Goal: Task Accomplishment & Management: Use online tool/utility

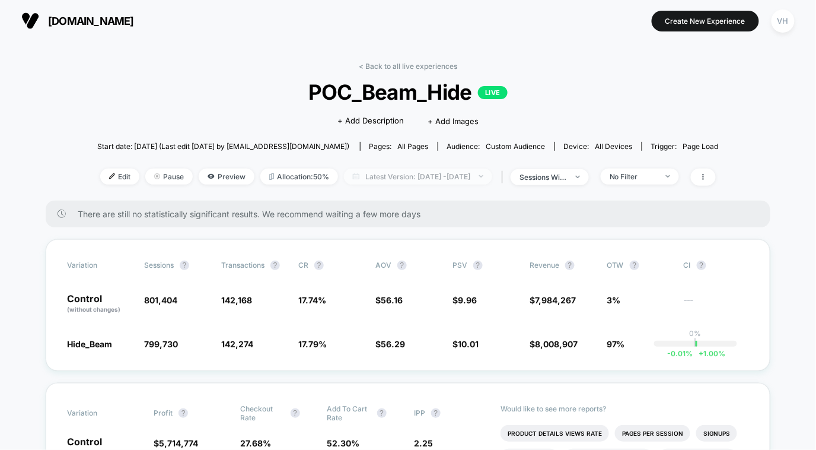
click at [491, 171] on span "Latest Version: Sep 8, 2025 - Sep 9, 2025" at bounding box center [418, 177] width 148 height 16
select select "*"
select select "****"
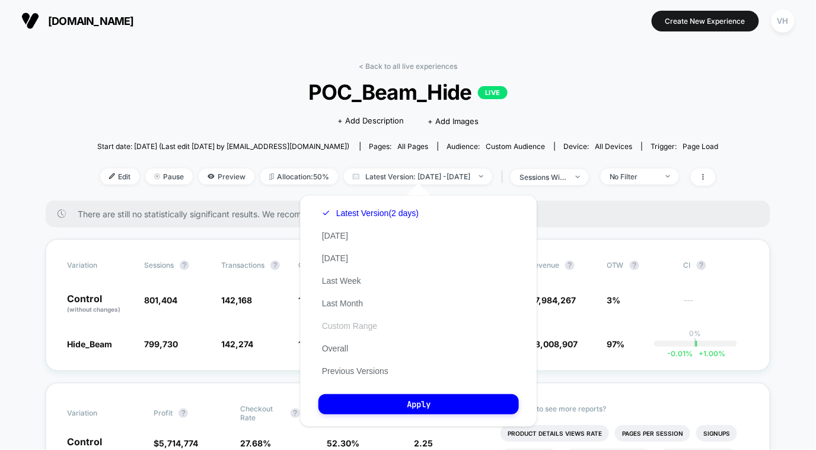
click at [342, 323] on button "Custom Range" at bounding box center [350, 325] width 62 height 11
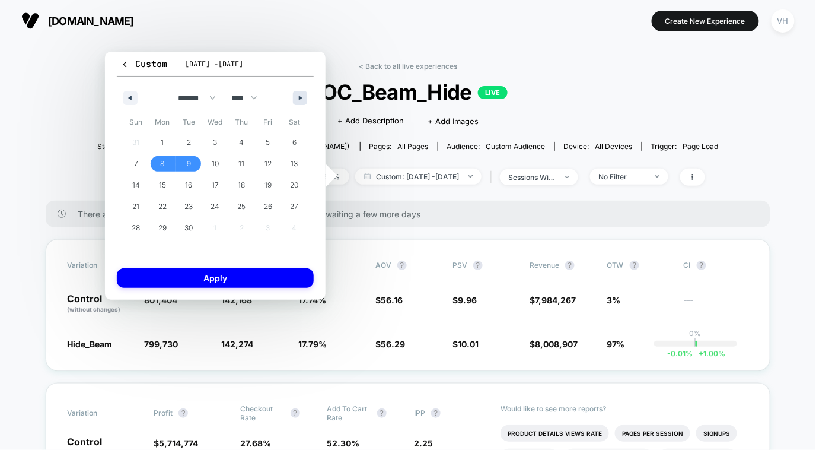
click at [303, 100] on button "button" at bounding box center [300, 98] width 14 height 14
select select "*"
click at [466, 166] on div "< Back to all live experiences POC_Beam_Hide LIVE Click to edit experience deta…" at bounding box center [408, 131] width 622 height 139
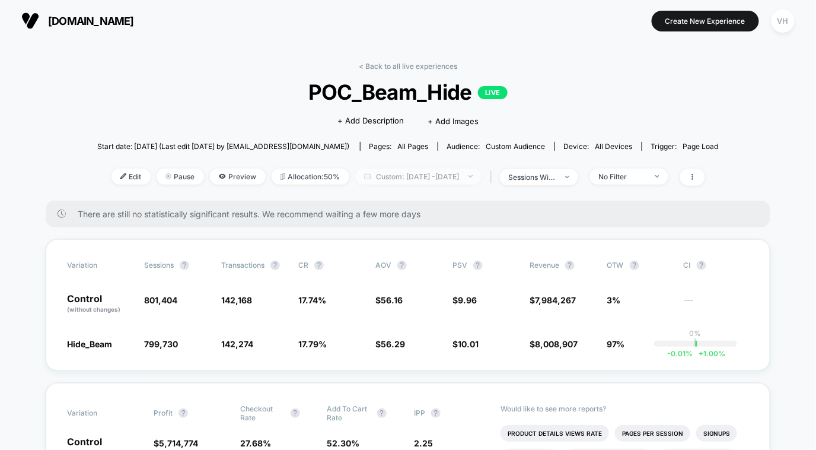
click at [458, 174] on span "Custom: Sep 8, 2025 - Sep 9, 2025" at bounding box center [418, 177] width 126 height 16
select select "*"
select select "****"
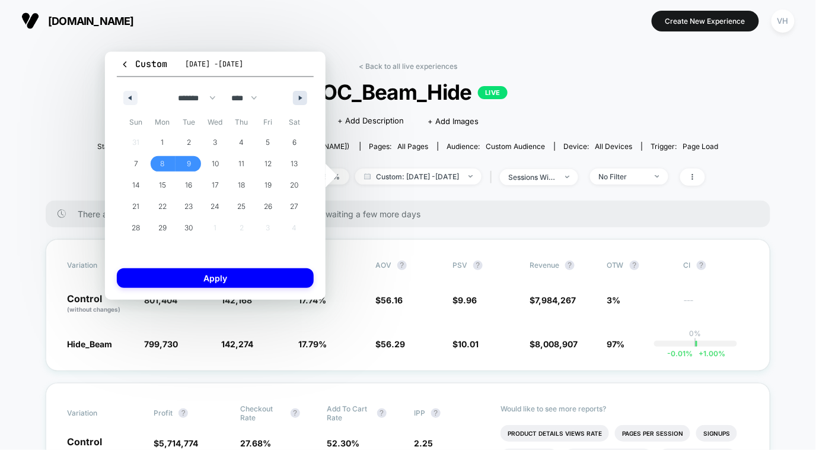
click at [298, 101] on button "button" at bounding box center [300, 98] width 14 height 14
select select "*"
click at [268, 141] on span "3" at bounding box center [268, 142] width 4 height 21
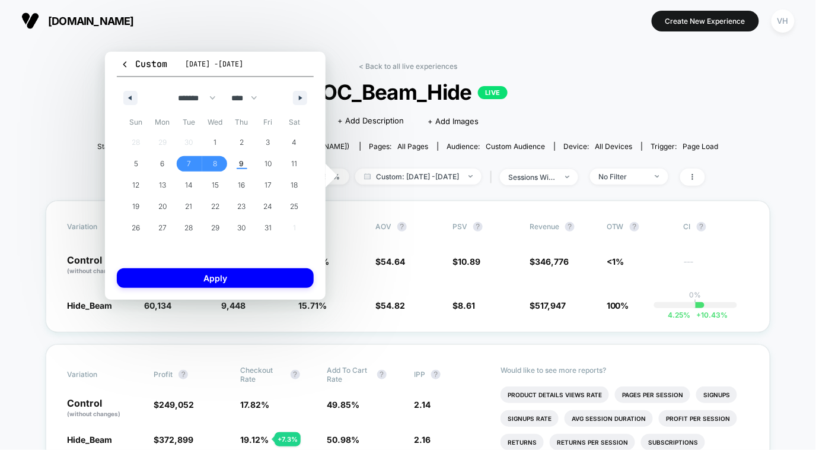
drag, startPoint x: 193, startPoint y: 163, endPoint x: 219, endPoint y: 161, distance: 25.5
click at [219, 161] on div "28 29 30 1 2 3 4 5 6 7 8 9 10 11 12 13 14 15 16 17 18 19 20 21 22 23 24 25 26 2…" at bounding box center [215, 185] width 185 height 107
click at [270, 145] on span "3" at bounding box center [268, 142] width 4 height 21
click at [187, 165] on span "7" at bounding box center [189, 163] width 4 height 21
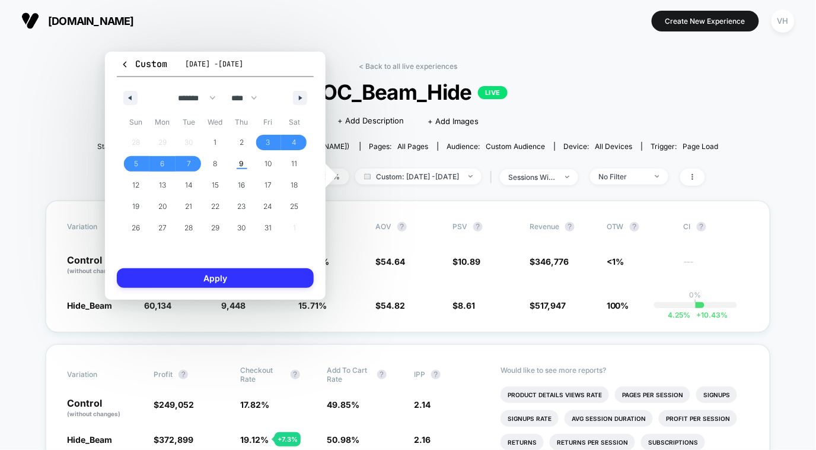
click at [214, 279] on button "Apply" at bounding box center [215, 278] width 197 height 20
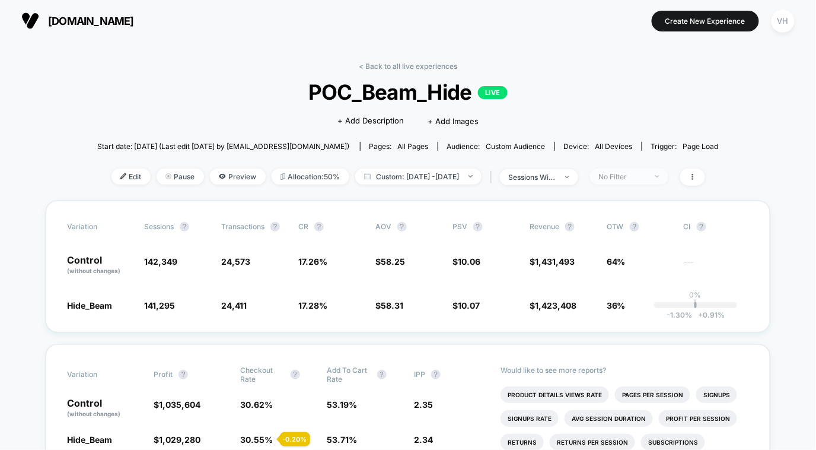
click at [644, 169] on span "No Filter" at bounding box center [629, 177] width 78 height 16
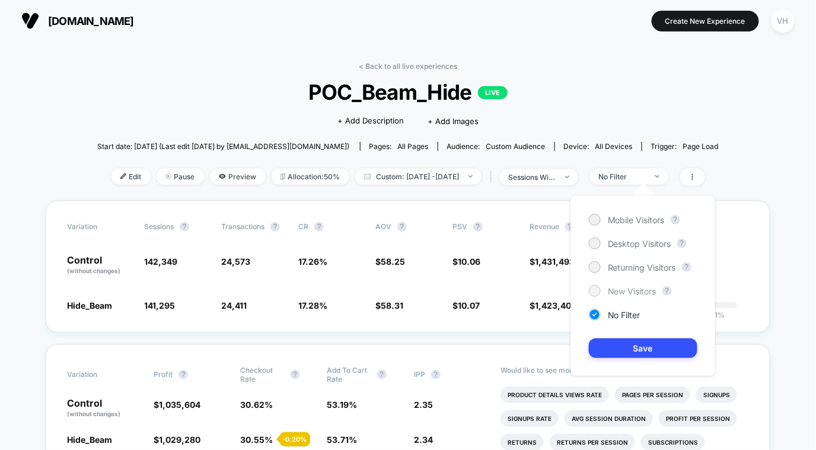
click at [638, 291] on span "New Visitors" at bounding box center [632, 291] width 49 height 10
click at [612, 344] on button "Save" at bounding box center [643, 348] width 109 height 20
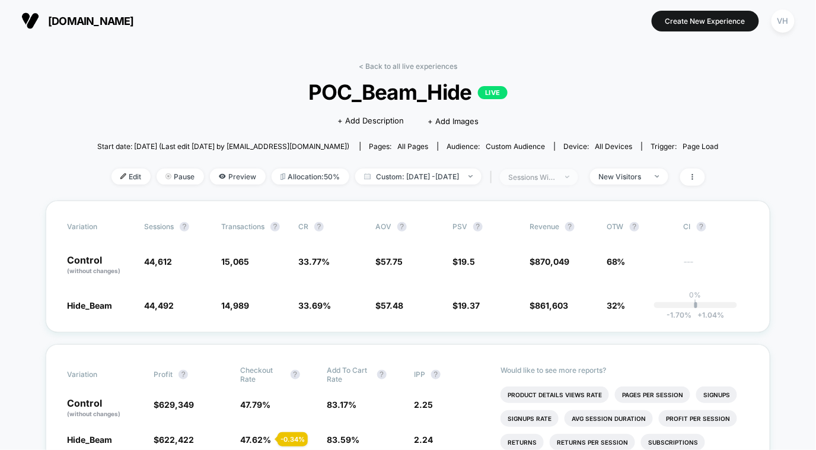
click at [555, 182] on span "sessions with impression" at bounding box center [539, 177] width 78 height 16
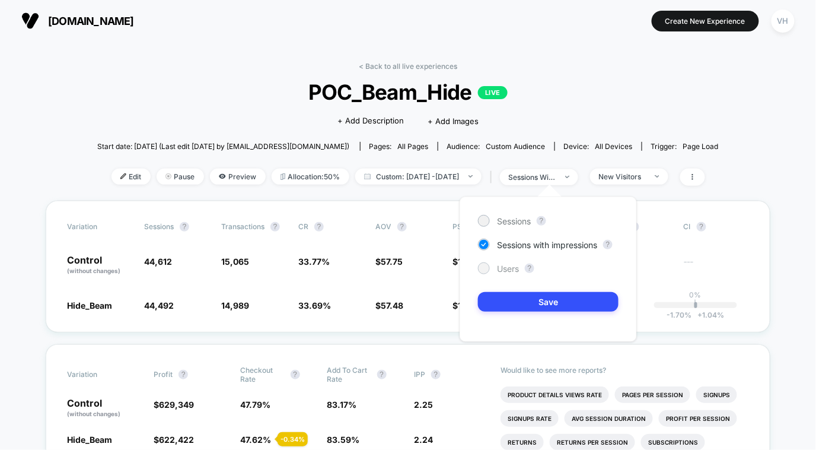
click at [493, 264] on div "Users" at bounding box center [498, 268] width 41 height 12
click at [514, 303] on button "Save" at bounding box center [548, 302] width 141 height 20
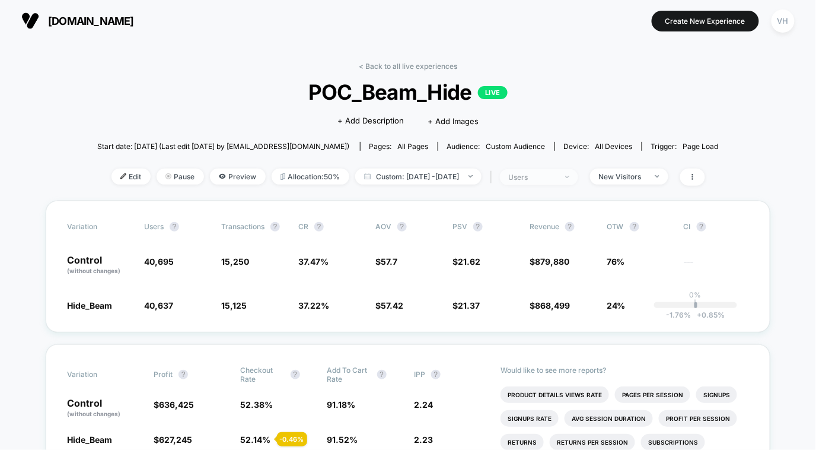
click at [571, 182] on span "users" at bounding box center [539, 177] width 78 height 16
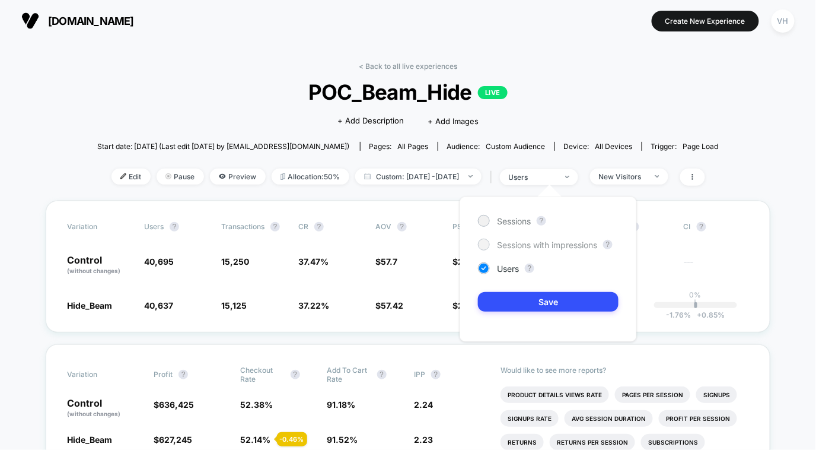
click at [499, 249] on div "Sessions with impressions" at bounding box center [537, 245] width 119 height 12
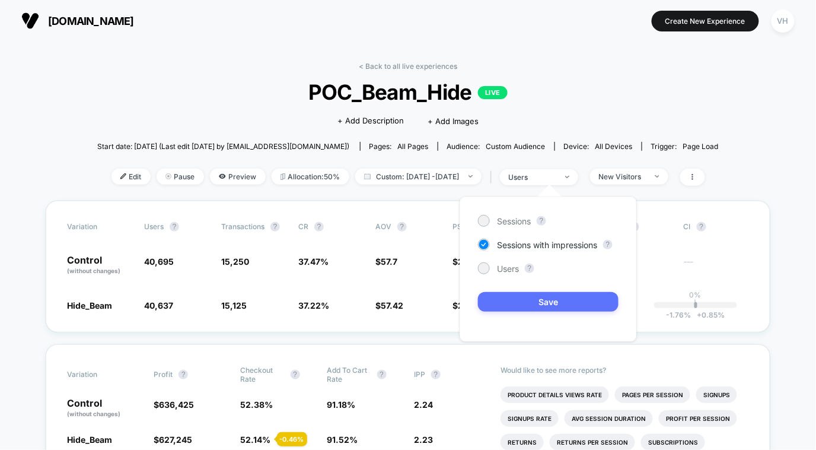
click at [506, 299] on button "Save" at bounding box center [548, 302] width 141 height 20
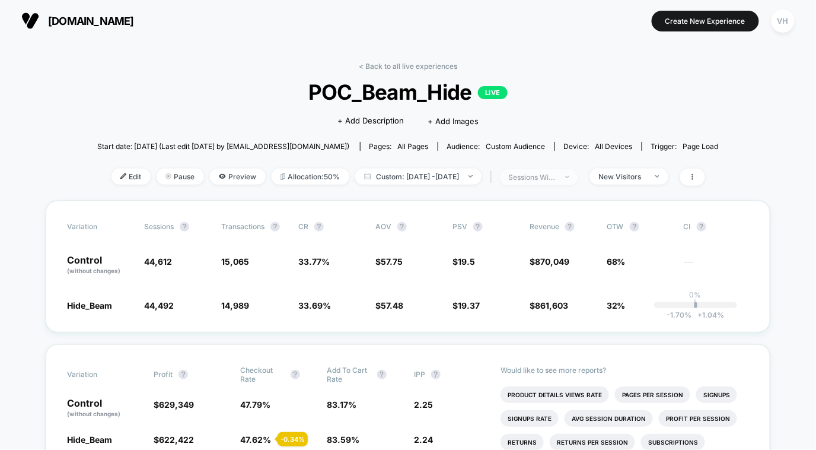
click at [557, 177] on div "sessions with impression" at bounding box center [532, 177] width 47 height 9
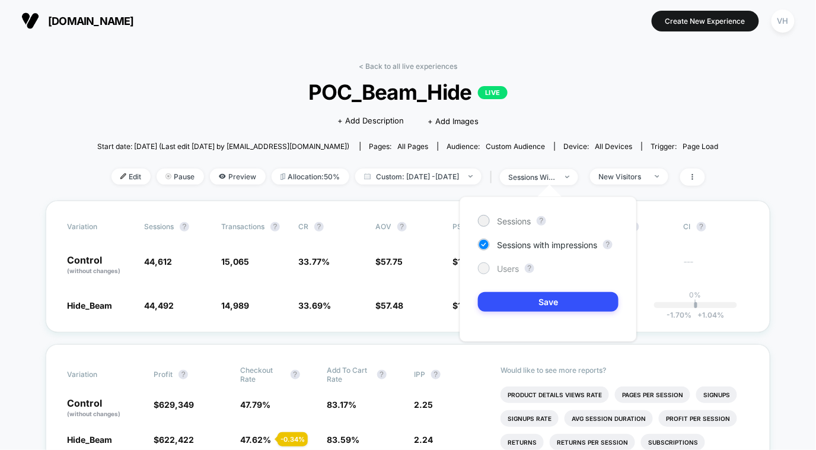
click at [484, 265] on div at bounding box center [483, 267] width 9 height 9
click at [519, 301] on button "Save" at bounding box center [548, 302] width 141 height 20
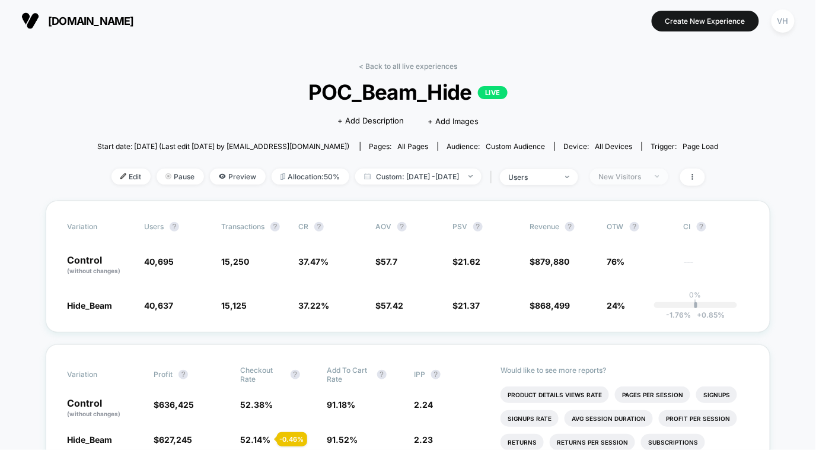
click at [643, 172] on div "New Visitors" at bounding box center [622, 176] width 47 height 9
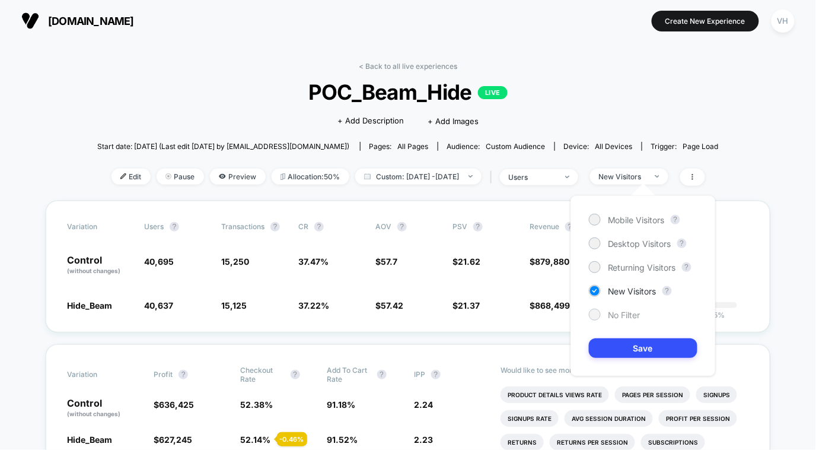
click at [597, 316] on div at bounding box center [594, 314] width 9 height 9
click at [634, 354] on button "Save" at bounding box center [643, 348] width 109 height 20
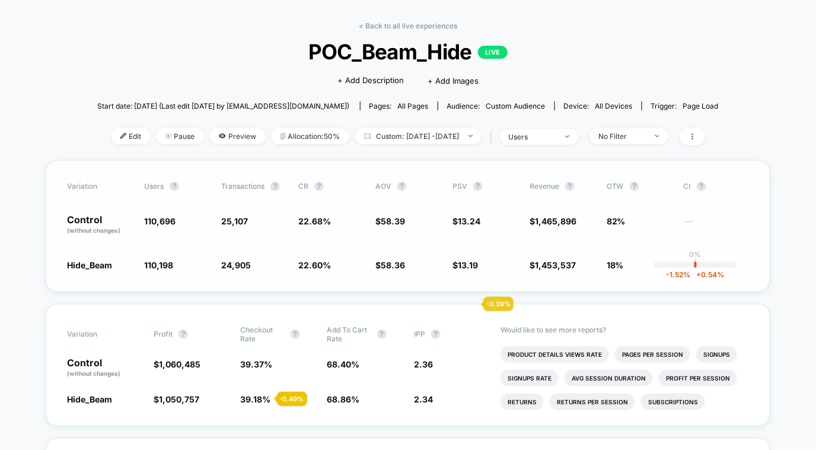
scroll to position [46, 0]
